Goal: Obtain resource: Download file/media

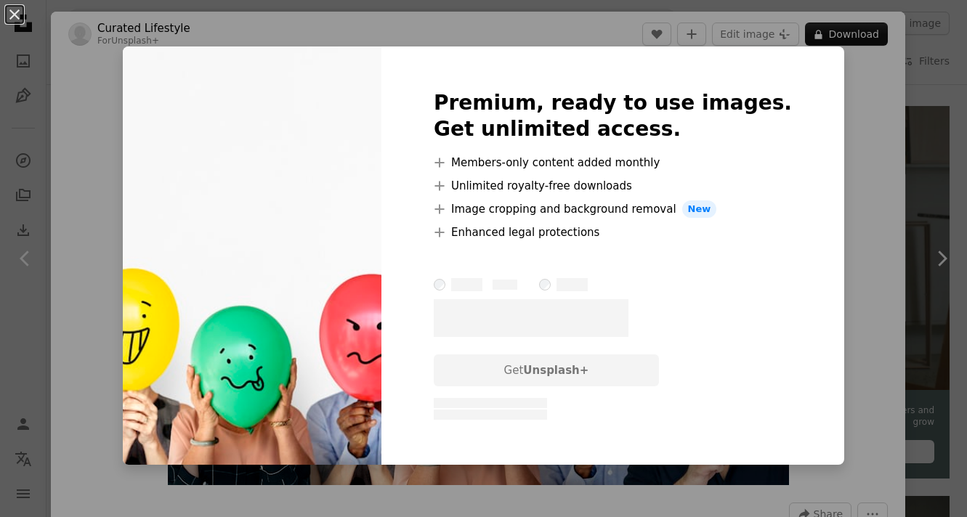
scroll to position [28, 0]
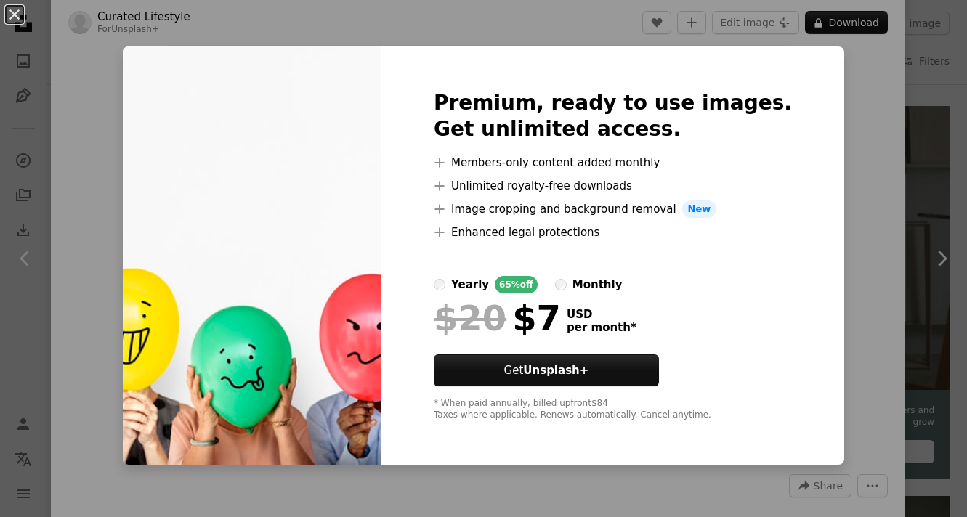
click at [844, 123] on div "An X shape Premium, ready to use images. Get unlimited access. A plus sign Memb…" at bounding box center [483, 258] width 967 height 517
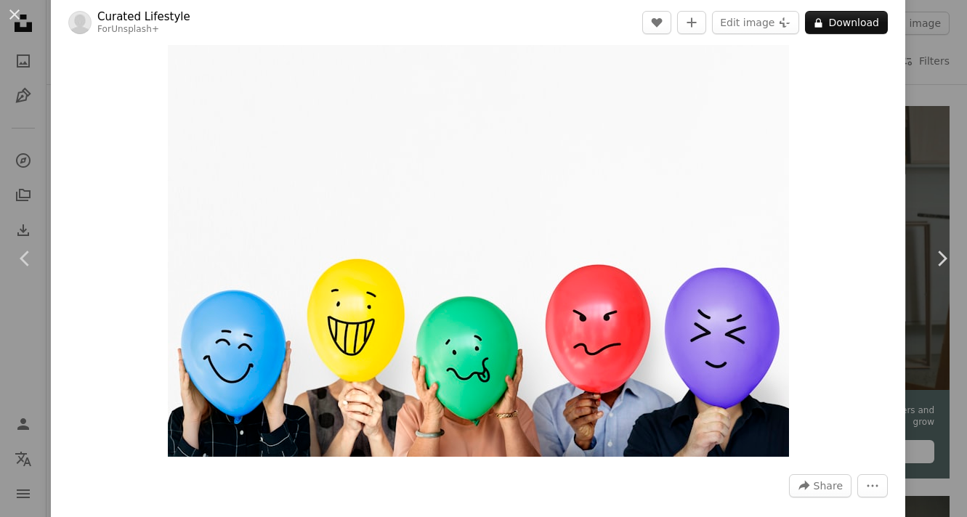
click at [36, 134] on div "An X shape Chevron left Chevron right Curated Lifestyle For Unsplash+ A heart A…" at bounding box center [483, 258] width 967 height 517
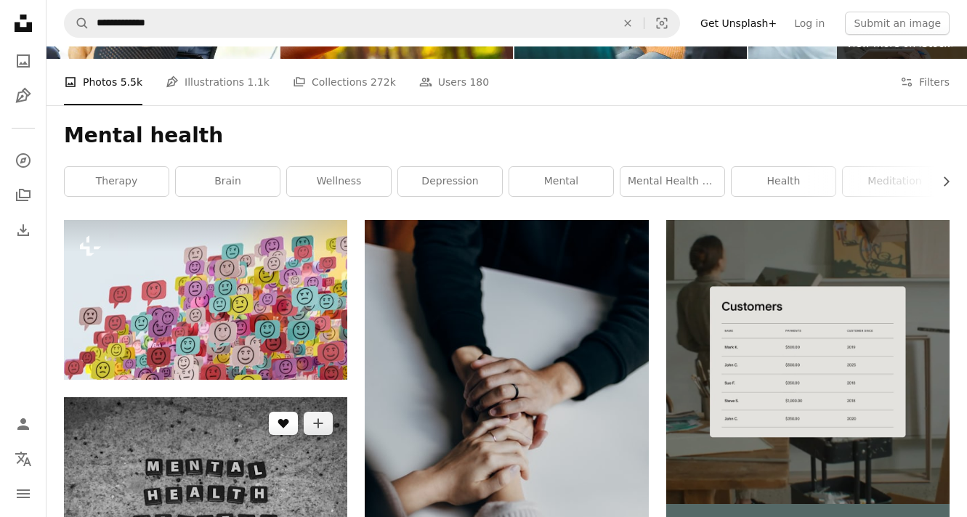
scroll to position [138, 0]
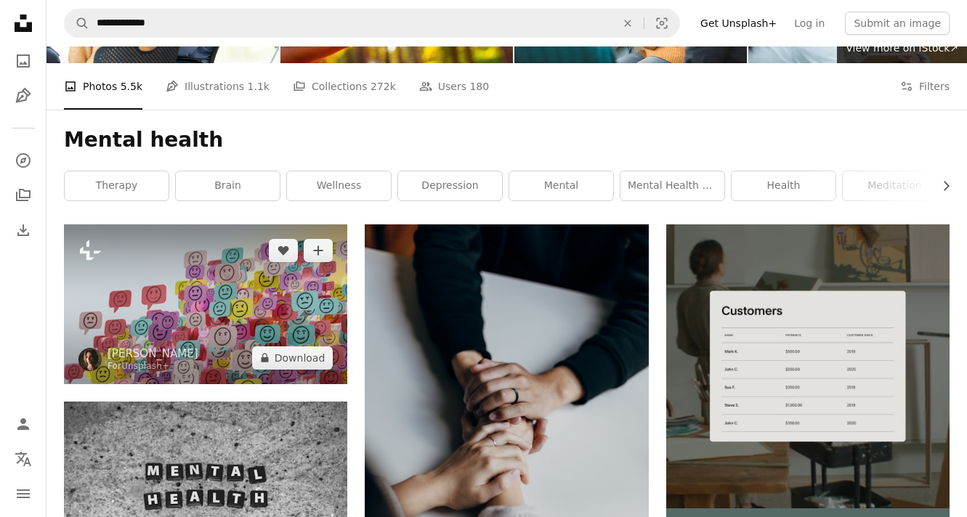
click at [235, 291] on img at bounding box center [205, 304] width 283 height 159
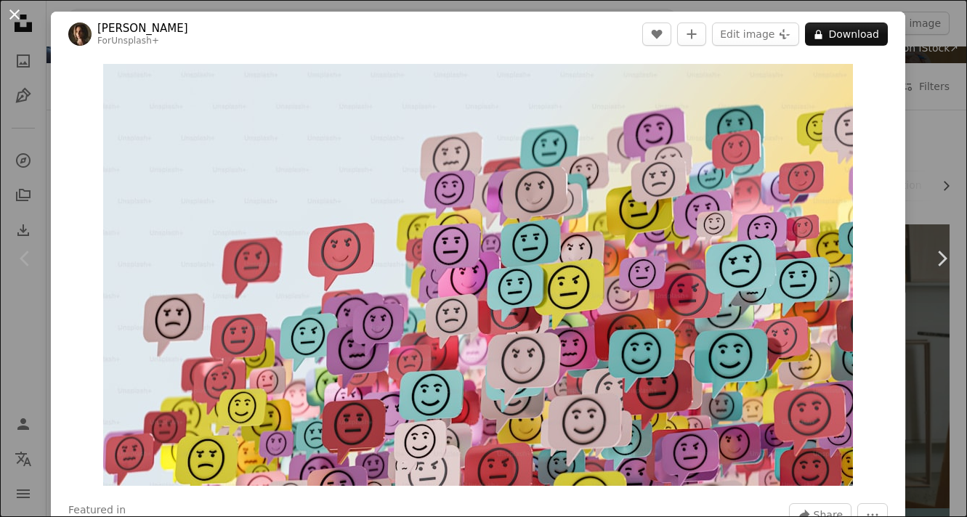
click at [12, 6] on button "An X shape" at bounding box center [14, 14] width 17 height 17
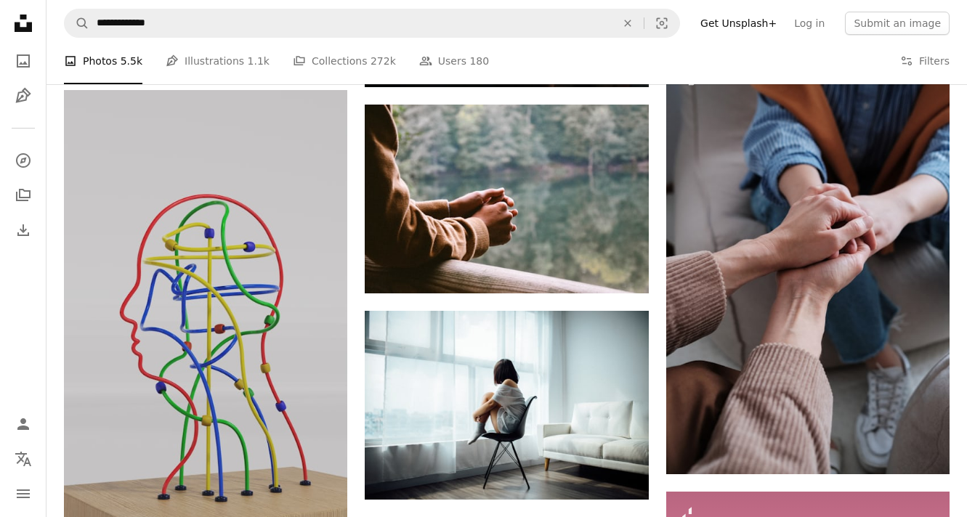
scroll to position [1296, 0]
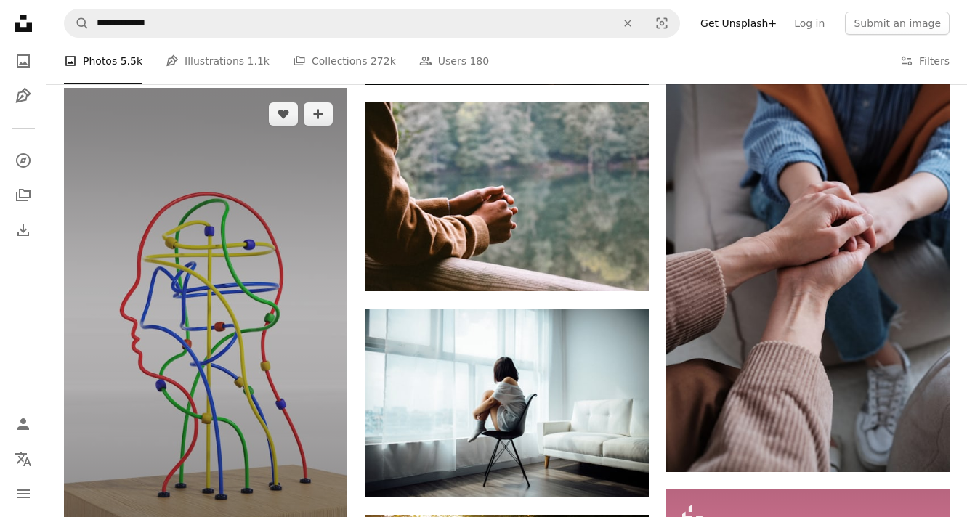
click at [252, 273] on img at bounding box center [205, 340] width 283 height 504
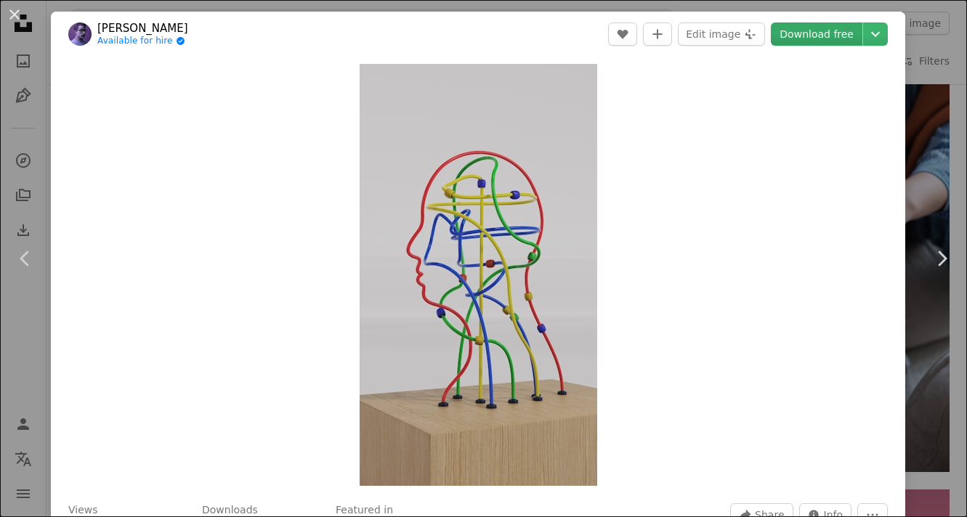
click at [820, 33] on link "Download free" at bounding box center [817, 34] width 92 height 23
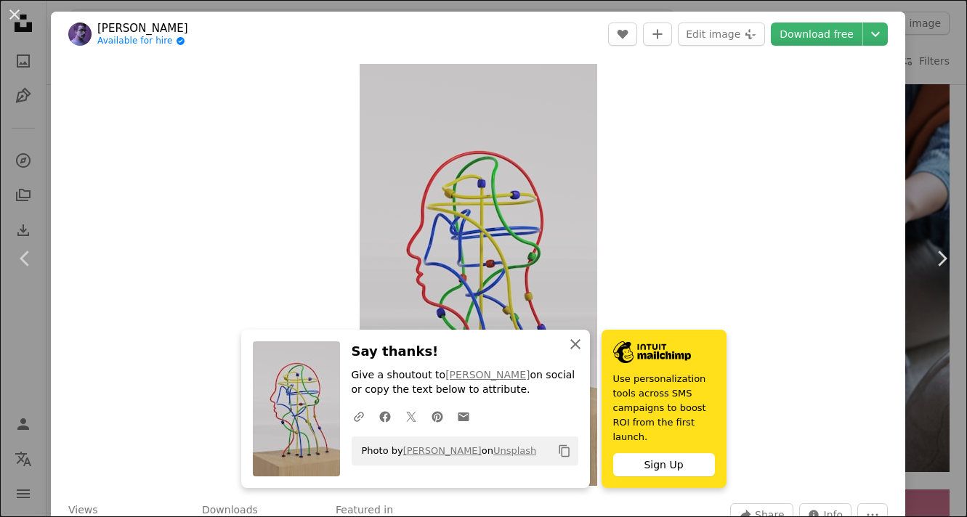
click at [576, 344] on icon "button" at bounding box center [575, 344] width 10 height 10
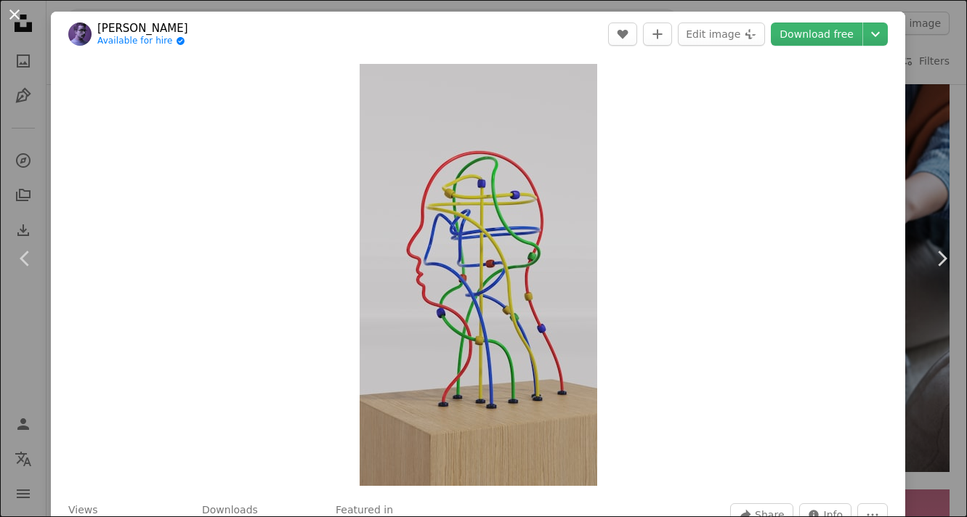
click at [11, 13] on button "An X shape" at bounding box center [14, 14] width 17 height 17
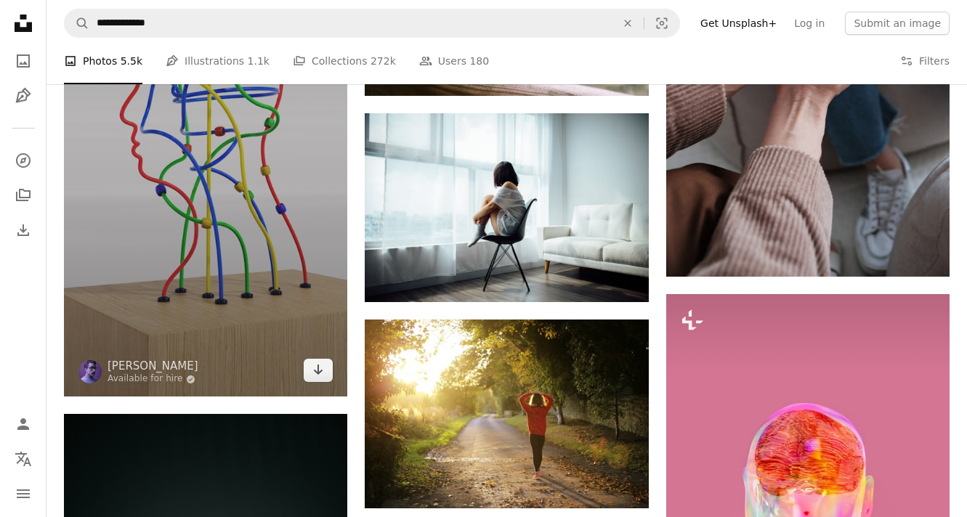
scroll to position [1495, 0]
